Goal: Find specific page/section: Find specific page/section

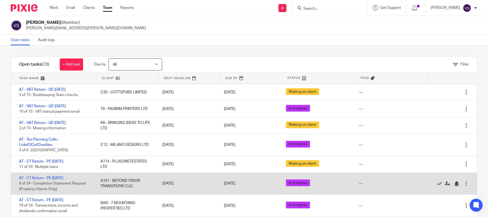
scroll to position [36, 0]
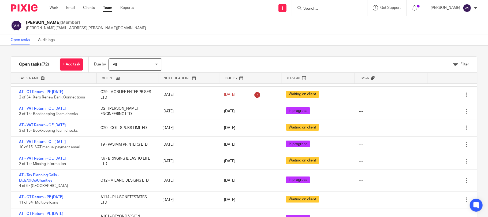
click at [340, 6] on input "Search" at bounding box center [327, 8] width 48 height 5
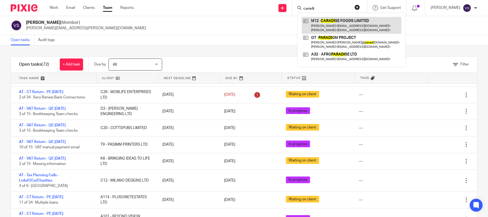
type input "caradi"
click at [336, 21] on link at bounding box center [352, 25] width 100 height 17
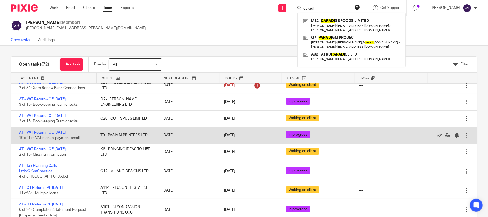
scroll to position [0, 0]
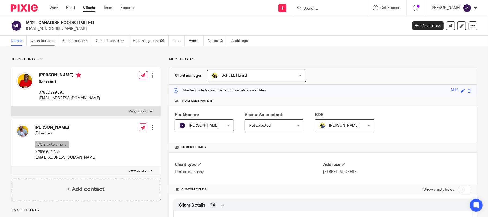
click at [53, 41] on link "Open tasks (2)" at bounding box center [45, 41] width 28 height 10
